Goal: Task Accomplishment & Management: Manage account settings

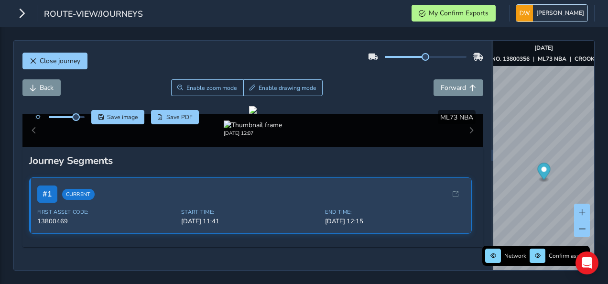
click at [539, 13] on button "[PERSON_NAME]" at bounding box center [551, 13] width 71 height 17
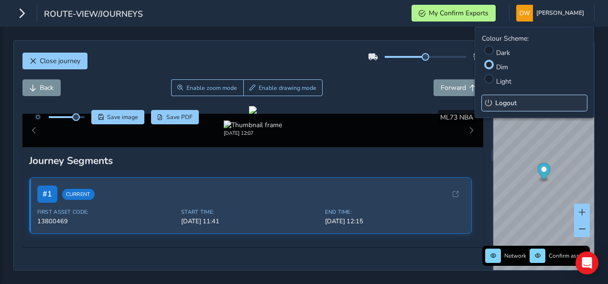
click at [507, 98] on span "Logout" at bounding box center [505, 102] width 21 height 9
